Goal: Task Accomplishment & Management: Manage account settings

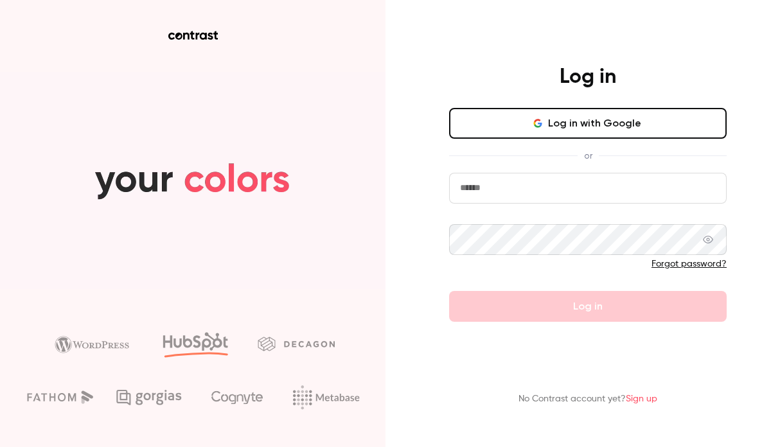
click at [539, 123] on icon "button" at bounding box center [538, 123] width 10 height 10
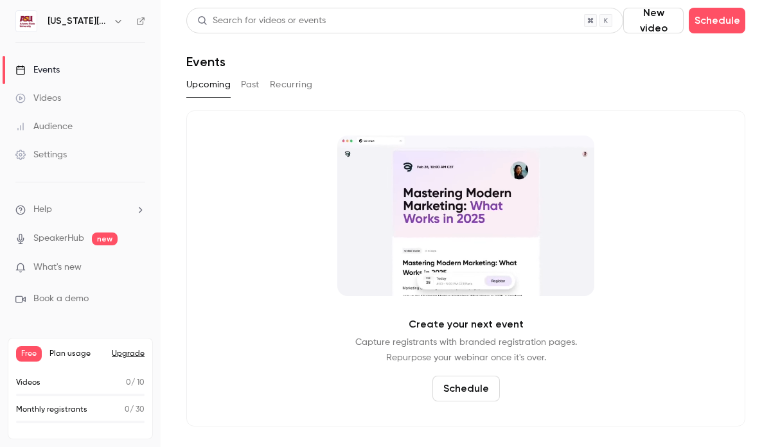
click at [118, 22] on icon "button" at bounding box center [118, 21] width 6 height 3
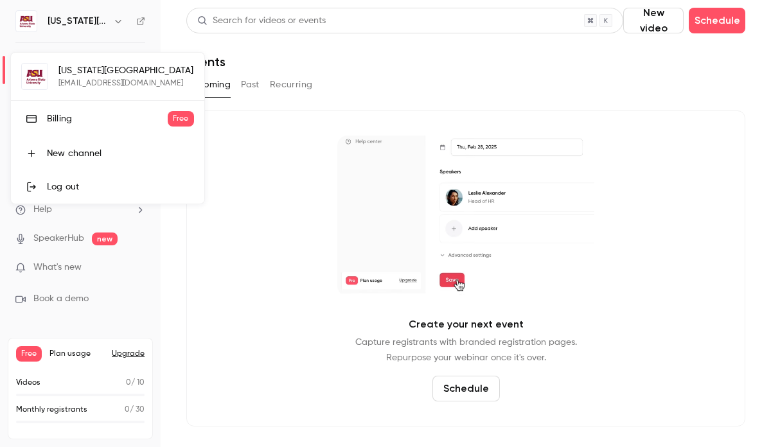
click at [109, 80] on div "[US_STATE][GEOGRAPHIC_DATA] [EMAIL_ADDRESS][DOMAIN_NAME] Billing Free New chann…" at bounding box center [107, 128] width 193 height 151
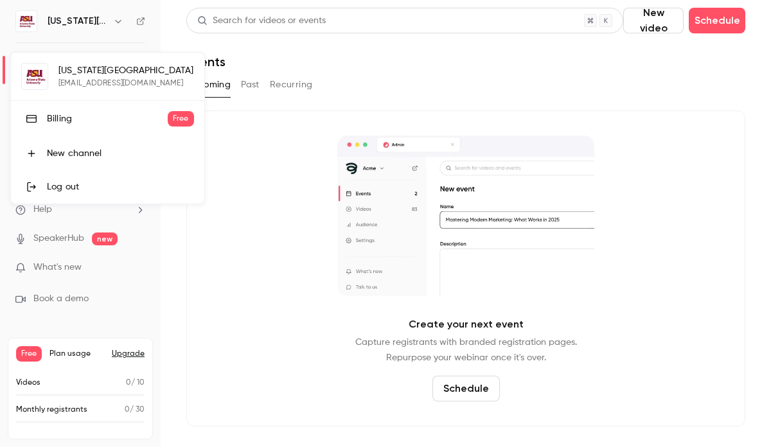
drag, startPoint x: 131, startPoint y: 31, endPoint x: 131, endPoint y: 38, distance: 7.1
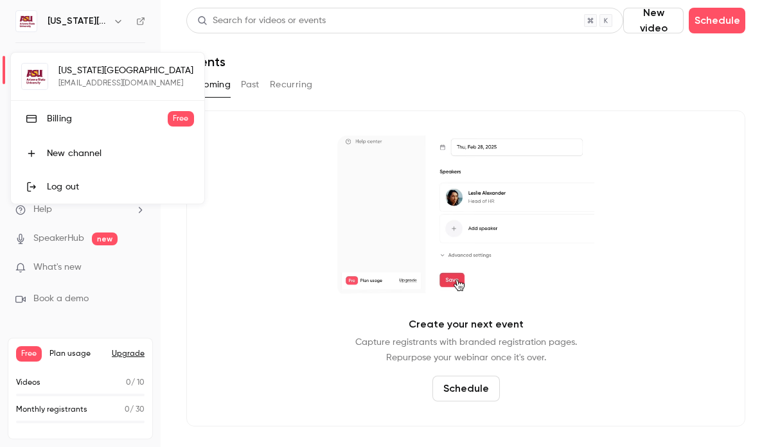
click at [131, 31] on div at bounding box center [385, 223] width 771 height 447
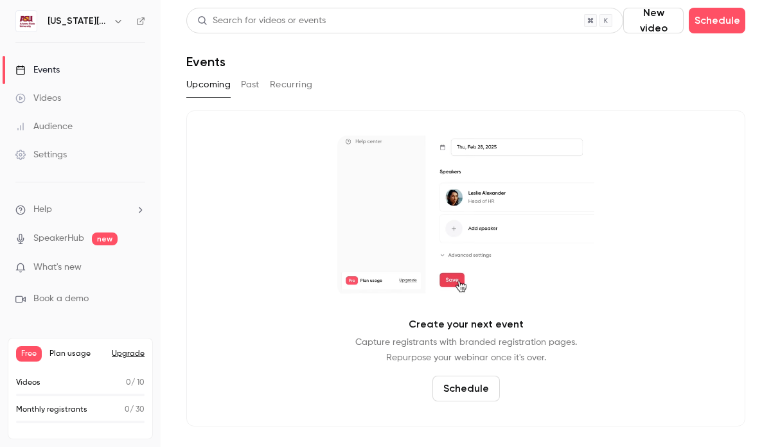
click at [46, 154] on div "Settings" at bounding box center [40, 154] width 51 height 13
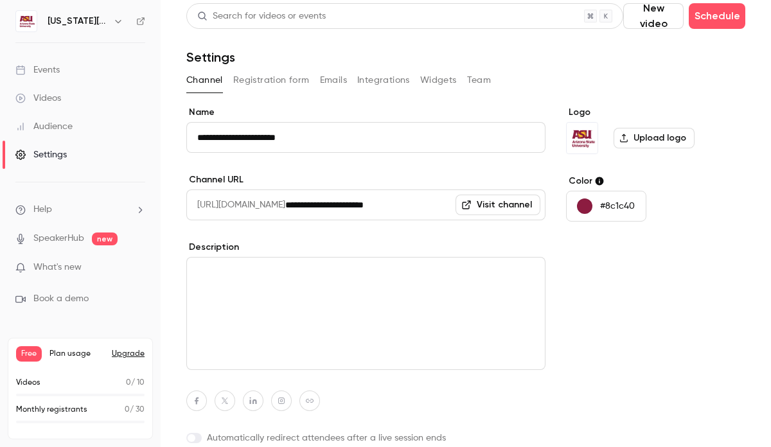
click at [261, 93] on div "Channel Registration form Emails Integrations Widgets Team" at bounding box center [465, 83] width 559 height 26
click at [277, 78] on button "Registration form" at bounding box center [271, 79] width 76 height 21
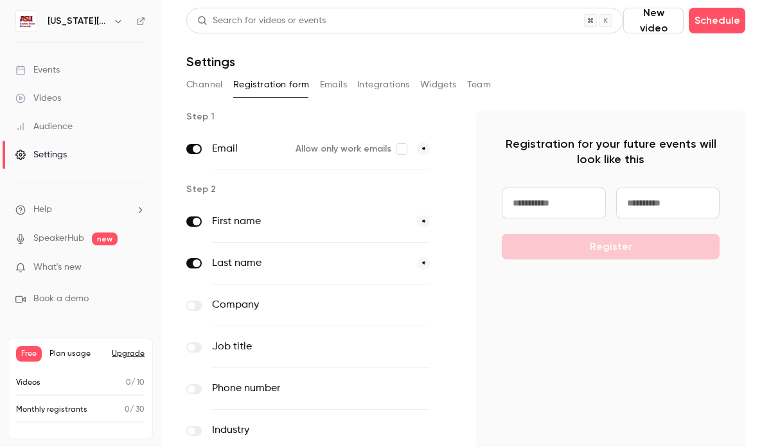
scroll to position [102, 0]
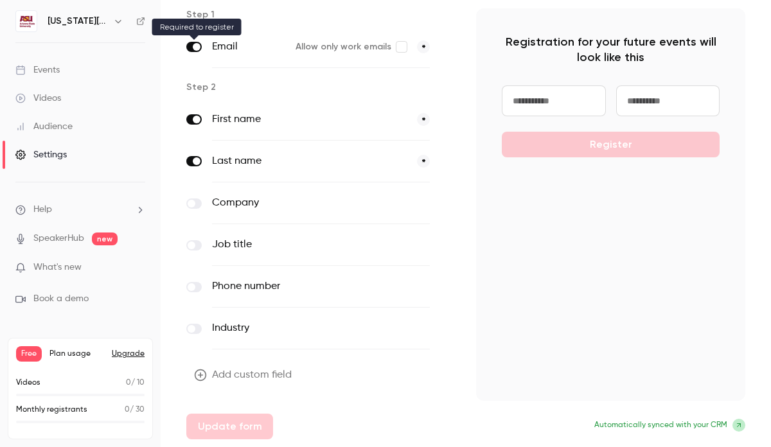
click at [199, 48] on span at bounding box center [197, 47] width 8 height 8
click at [195, 46] on span at bounding box center [197, 47] width 8 height 8
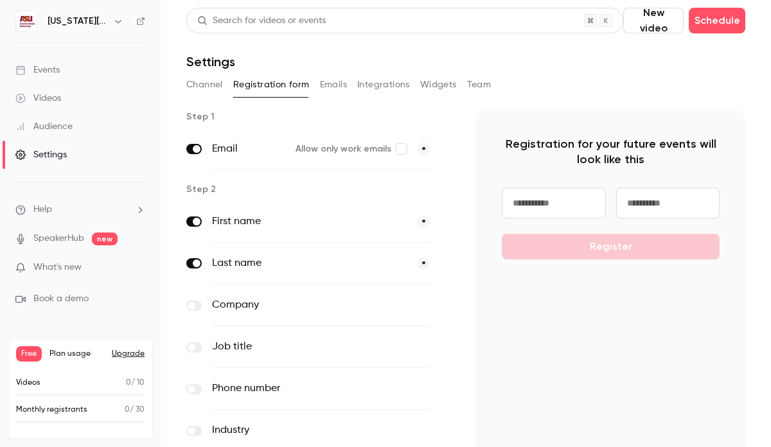
click at [117, 20] on icon "button" at bounding box center [118, 21] width 10 height 10
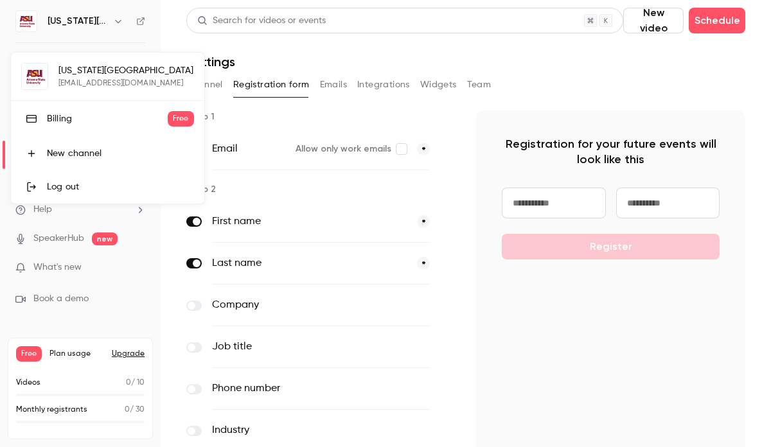
click at [75, 67] on div "[US_STATE][GEOGRAPHIC_DATA] [EMAIL_ADDRESS][DOMAIN_NAME] Billing Free New chann…" at bounding box center [107, 128] width 193 height 151
click at [62, 75] on div "[US_STATE][GEOGRAPHIC_DATA] [EMAIL_ADDRESS][DOMAIN_NAME] Billing Free New chann…" at bounding box center [107, 128] width 193 height 151
click at [20, 23] on div at bounding box center [385, 223] width 771 height 447
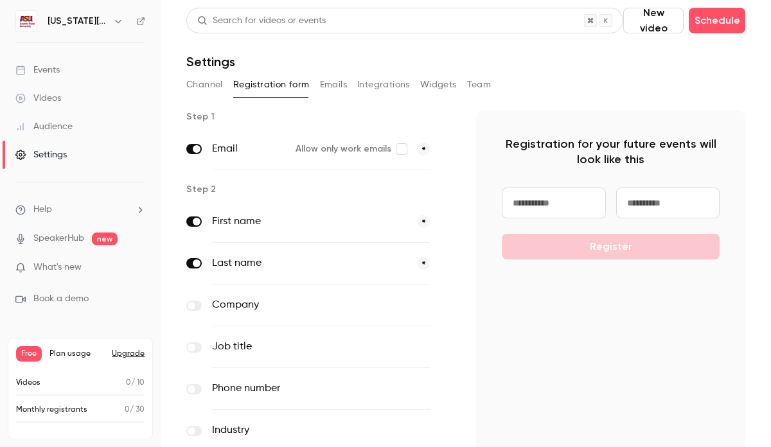
click at [31, 22] on img at bounding box center [26, 21] width 21 height 21
click at [118, 19] on icon "button" at bounding box center [118, 21] width 10 height 10
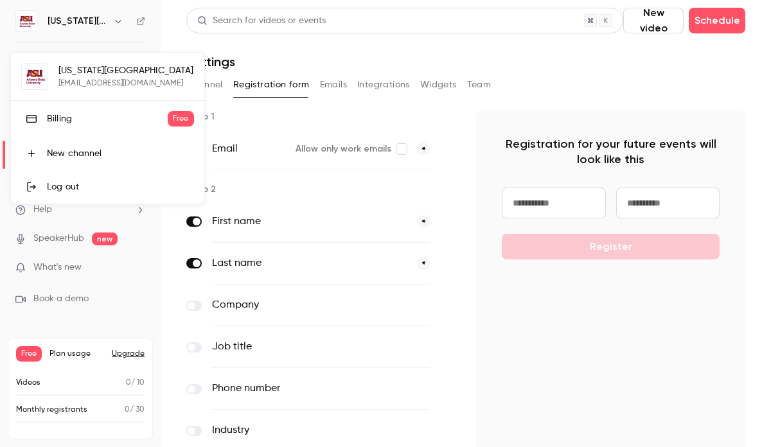
click at [112, 184] on div "Log out" at bounding box center [120, 187] width 147 height 13
